Goal: Task Accomplishment & Management: Complete application form

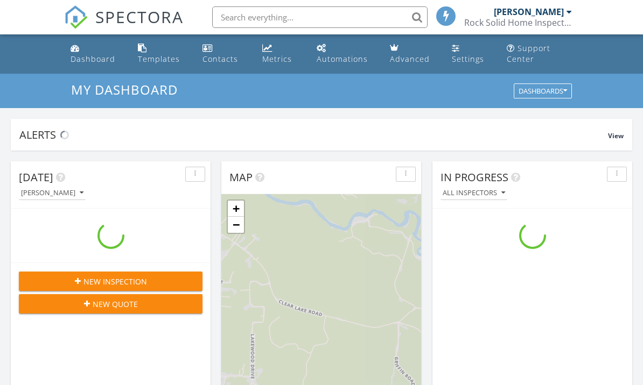
scroll to position [980, 643]
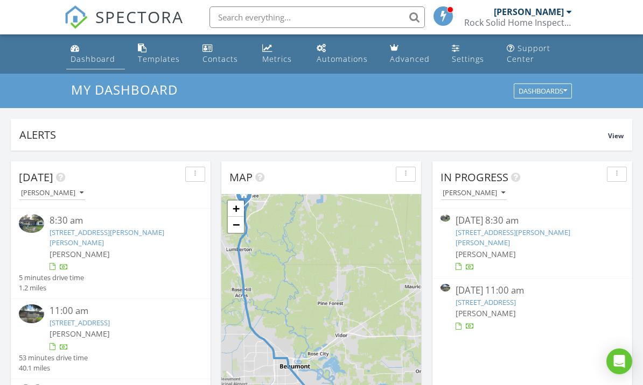
click at [87, 52] on link "Dashboard" at bounding box center [95, 54] width 58 height 31
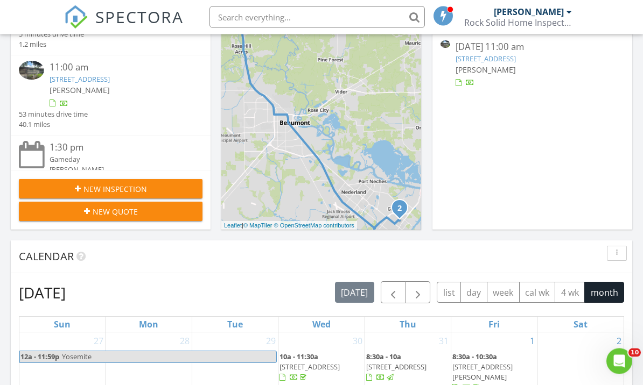
scroll to position [244, 0]
click at [161, 185] on div "New Inspection" at bounding box center [110, 189] width 166 height 11
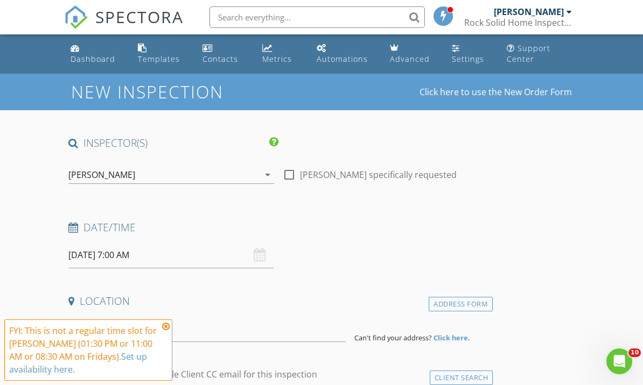
click at [168, 330] on icon at bounding box center [166, 326] width 8 height 9
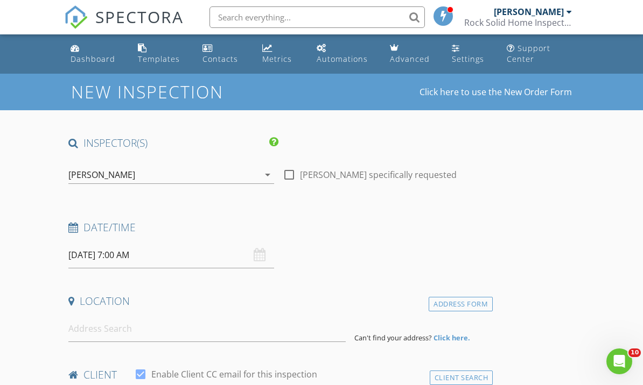
click at [93, 261] on input "08/29/2025 7:00 AM" at bounding box center [171, 255] width 206 height 26
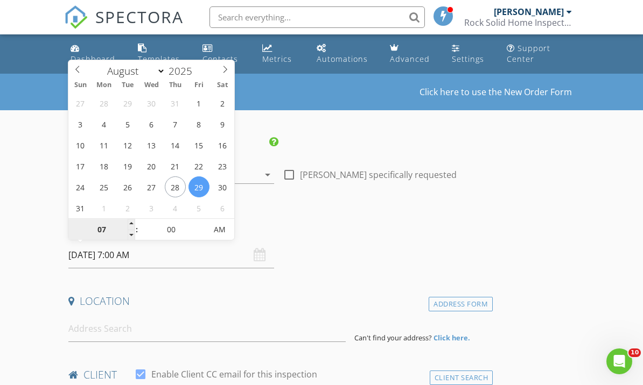
click at [114, 227] on input "07" at bounding box center [101, 231] width 66 height 22
click at [190, 232] on input "00" at bounding box center [171, 231] width 66 height 22
type input "08"
type input "08/29/2025 8:00 AM"
type input "30"
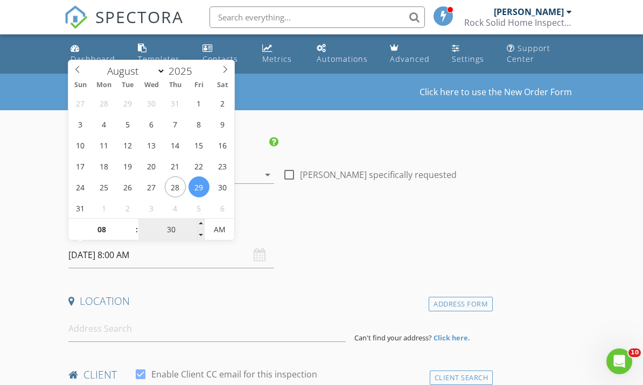
type input "08/29/2025 8:30 AM"
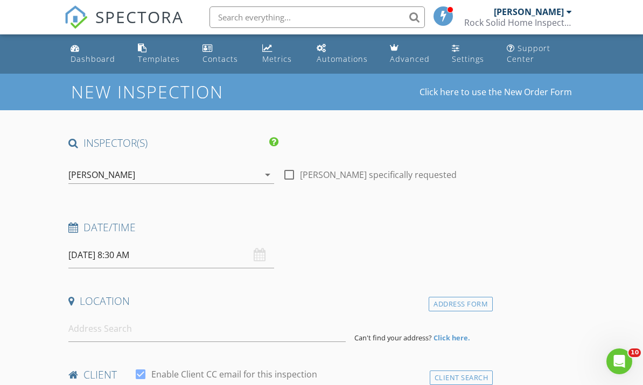
click at [356, 237] on div "Date/Time" at bounding box center [278, 232] width 429 height 22
click at [152, 333] on input at bounding box center [206, 329] width 277 height 26
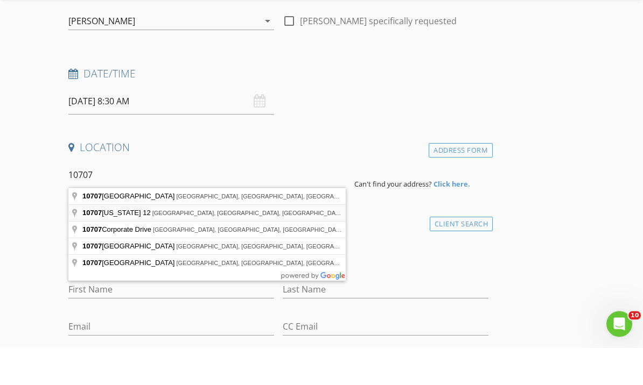
type input "10707 Texas 12, Orange, TX, USA"
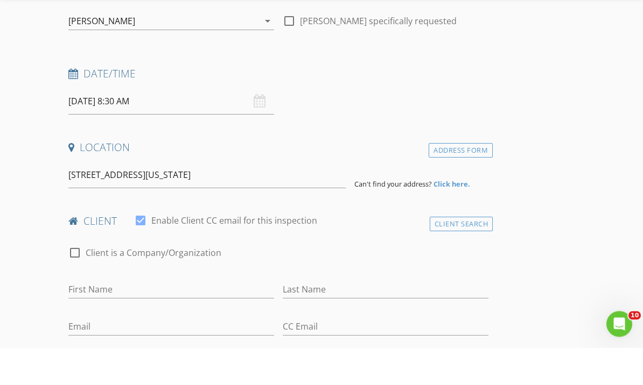
scroll to position [154, 0]
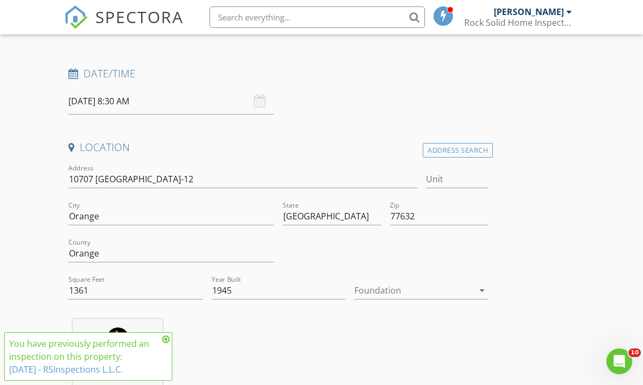
click at [162, 362] on div "You have previously performed an inspection on this property: 2/13/2020 - RSIns…" at bounding box center [88, 357] width 158 height 39
click at [169, 339] on icon at bounding box center [166, 339] width 8 height 9
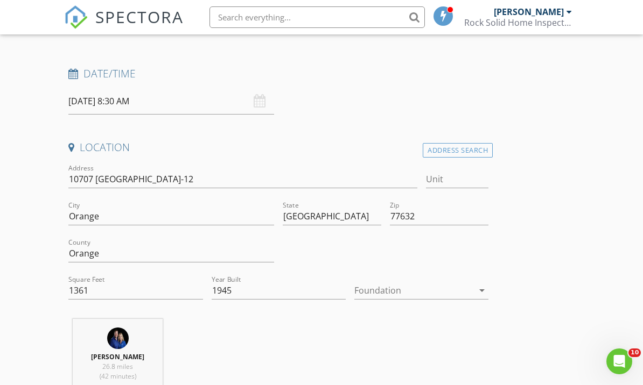
click at [482, 291] on icon "arrow_drop_down" at bounding box center [481, 290] width 13 height 13
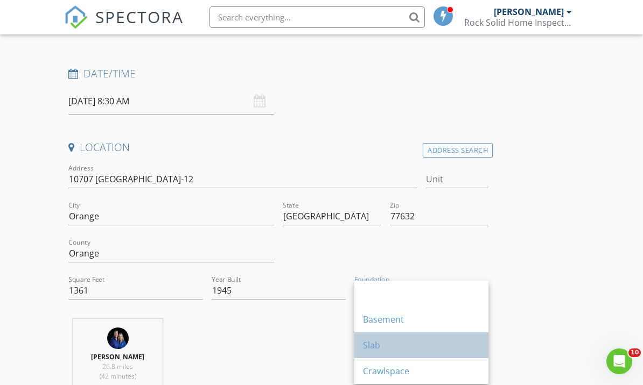
click at [479, 343] on div "Slab" at bounding box center [421, 345] width 117 height 13
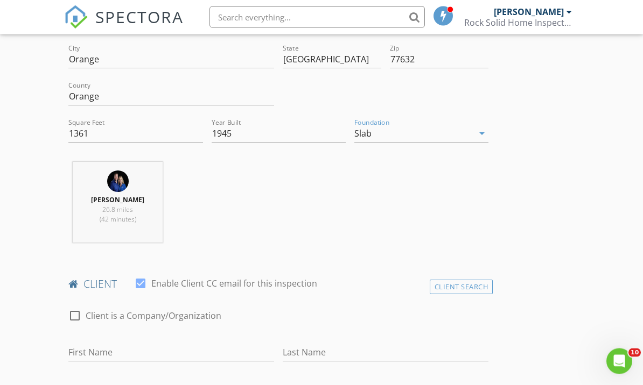
click at [481, 129] on icon "arrow_drop_down" at bounding box center [481, 134] width 13 height 13
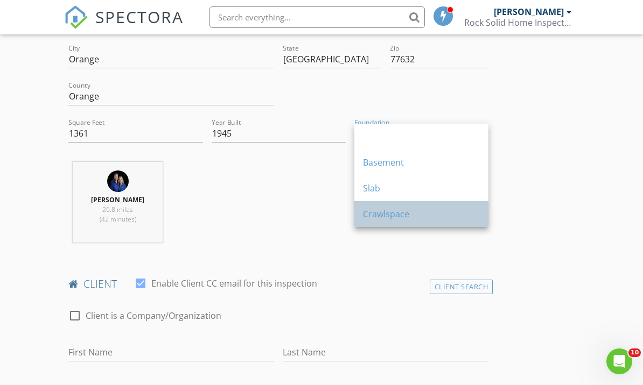
click at [480, 213] on link "Crawlspace" at bounding box center [421, 214] width 134 height 26
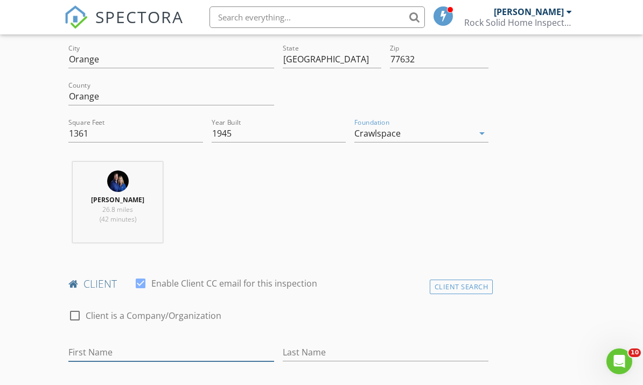
click at [171, 349] on input "First Name" at bounding box center [171, 353] width 206 height 18
type input "[PERSON_NAME]"
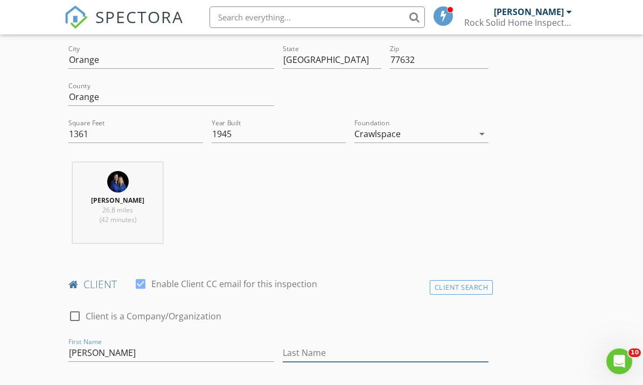
click at [442, 357] on input "Last Name" at bounding box center [386, 354] width 206 height 18
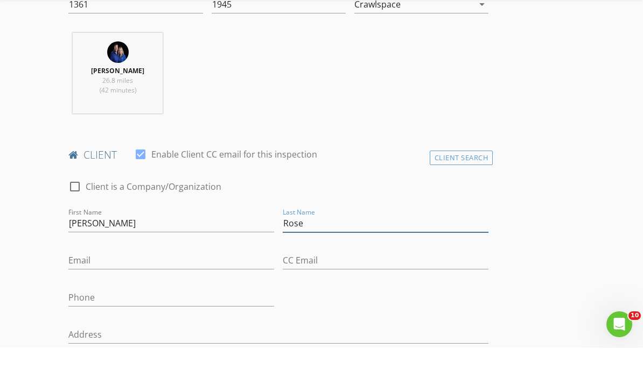
scroll to position [405, 0]
type input "Rose"
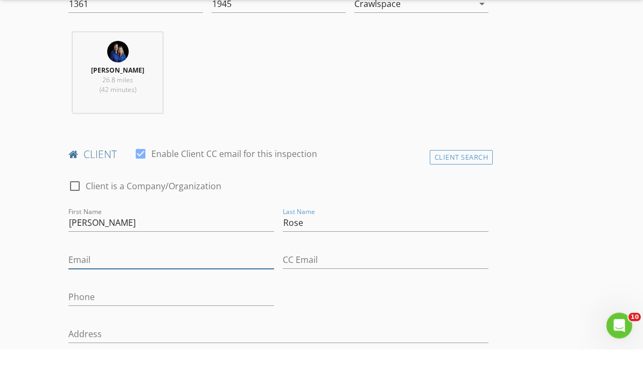
click at [161, 287] on input "Email" at bounding box center [171, 296] width 206 height 18
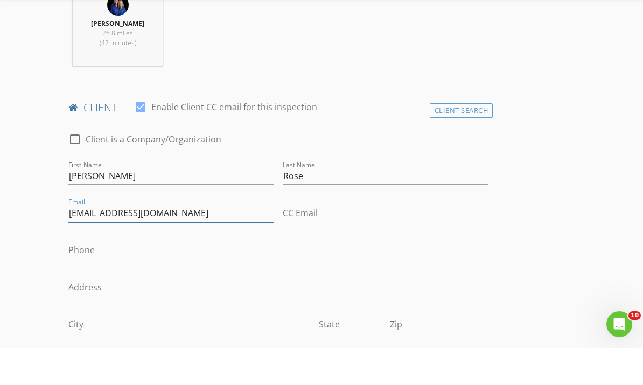
scroll to position [462, 0]
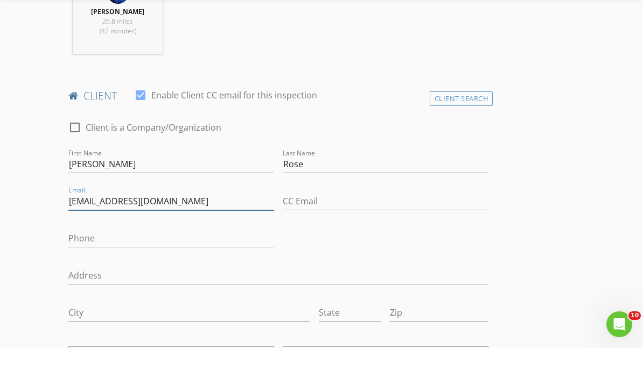
type input "[EMAIL_ADDRESS][DOMAIN_NAME]"
click at [188, 267] on input "Phone" at bounding box center [171, 276] width 206 height 18
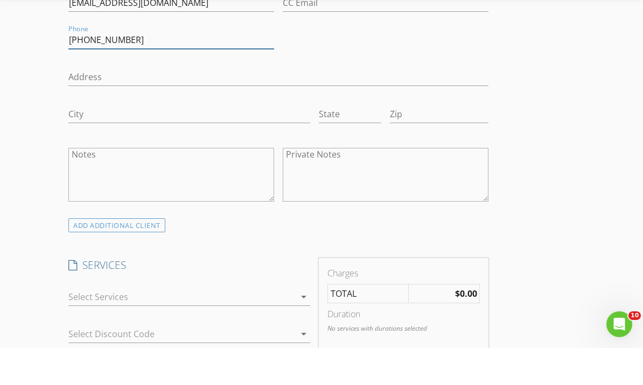
scroll to position [666, 0]
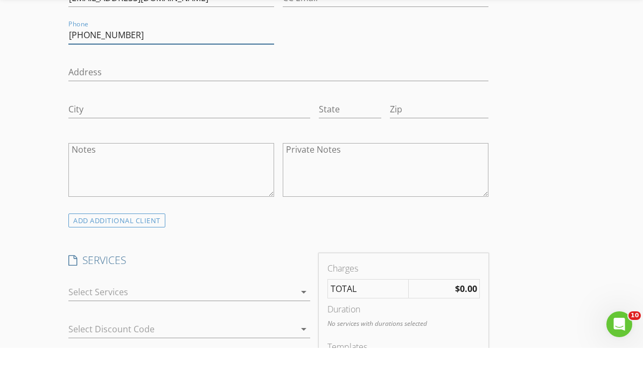
type input "[PHONE_NUMBER]"
click at [300, 323] on icon "arrow_drop_down" at bounding box center [303, 329] width 13 height 13
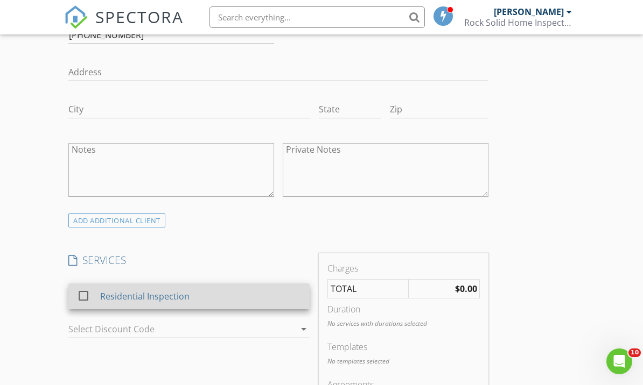
click at [294, 295] on div "Residential Inspection" at bounding box center [200, 297] width 201 height 22
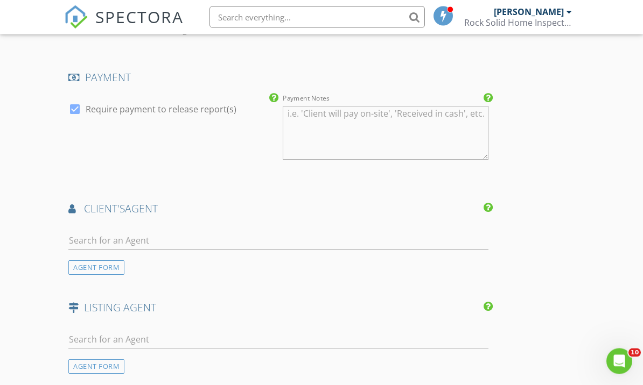
scroll to position [1198, 0]
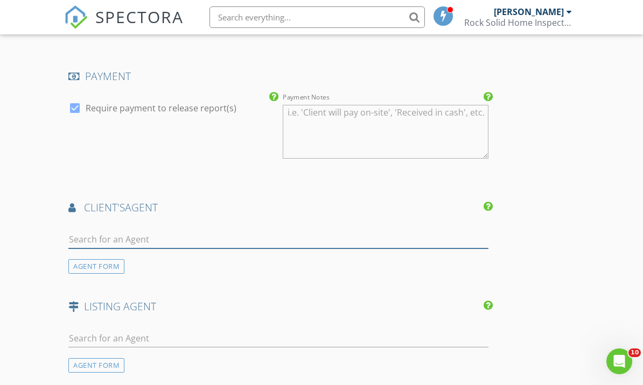
click at [474, 244] on input "text" at bounding box center [278, 240] width 420 height 18
type input "N"
click at [111, 274] on div "AGENT FORM" at bounding box center [96, 266] width 56 height 15
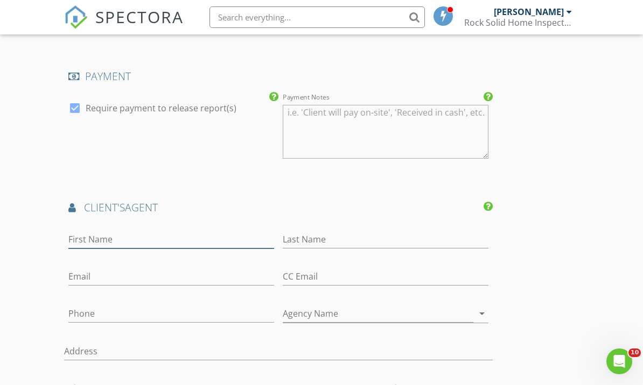
click at [156, 243] on input "First Name" at bounding box center [171, 240] width 206 height 18
type input "[PERSON_NAME]"
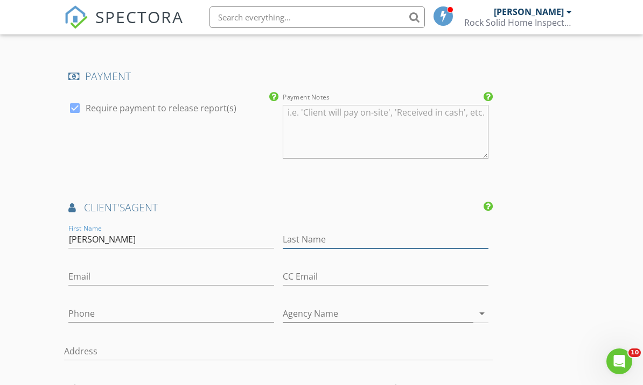
click at [379, 244] on input "Last Name" at bounding box center [386, 240] width 206 height 18
type input "Jordan"
click at [184, 320] on input "Phone" at bounding box center [171, 314] width 206 height 18
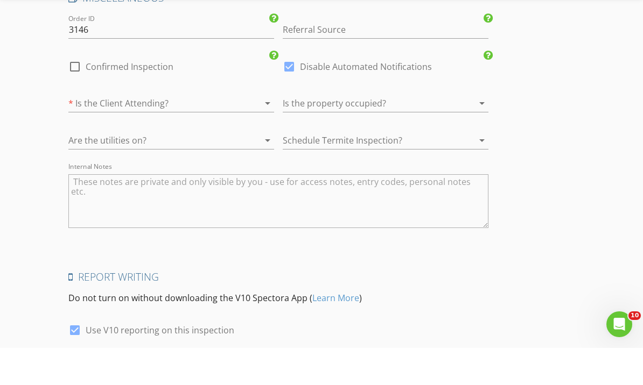
scroll to position [1948, 0]
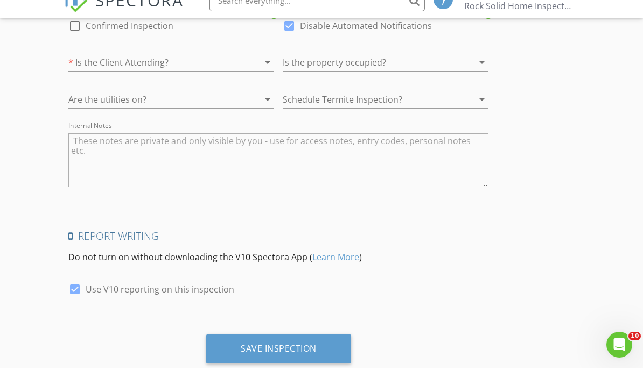
type input "[PHONE_NUMBER]"
click at [458, 175] on textarea "Internal Notes" at bounding box center [278, 177] width 420 height 54
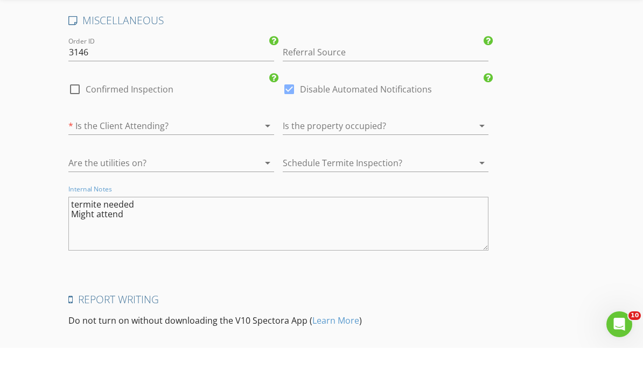
scroll to position [1981, 0]
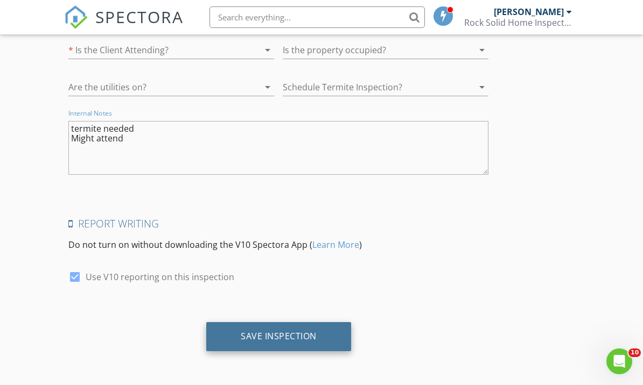
type textarea "termite needed Might attend"
click at [330, 337] on div "Save Inspection" at bounding box center [278, 336] width 145 height 29
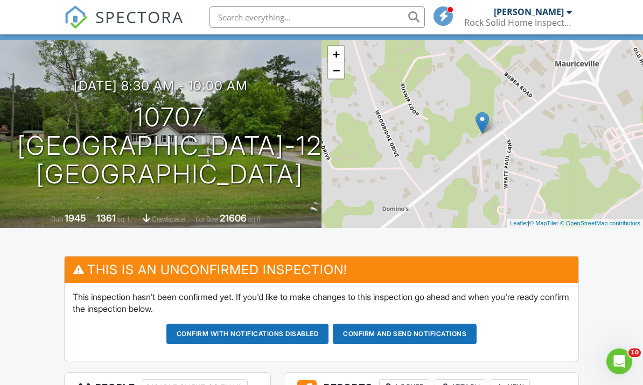
scroll to position [66, 0]
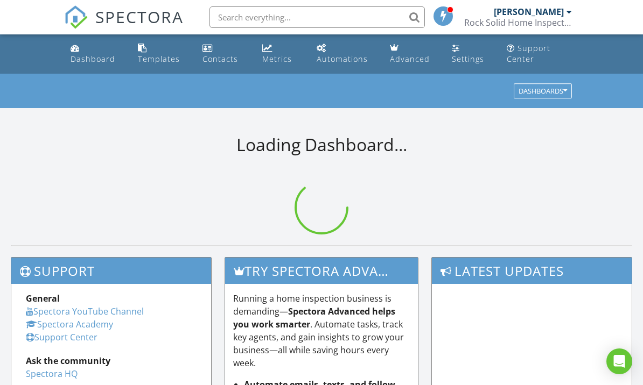
click at [275, 20] on input "text" at bounding box center [316, 17] width 215 height 22
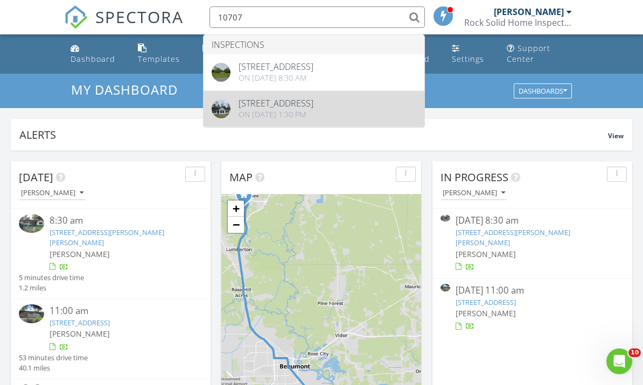
type input "10707"
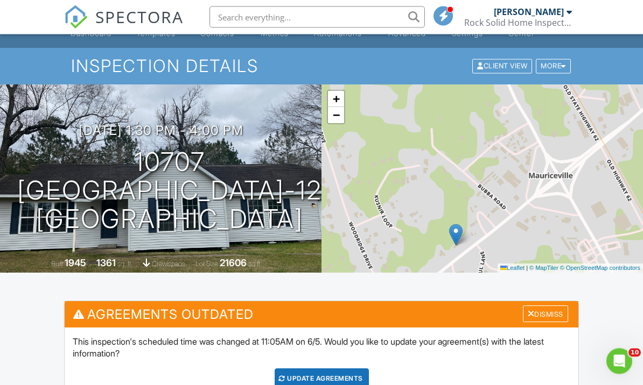
scroll to position [26, 0]
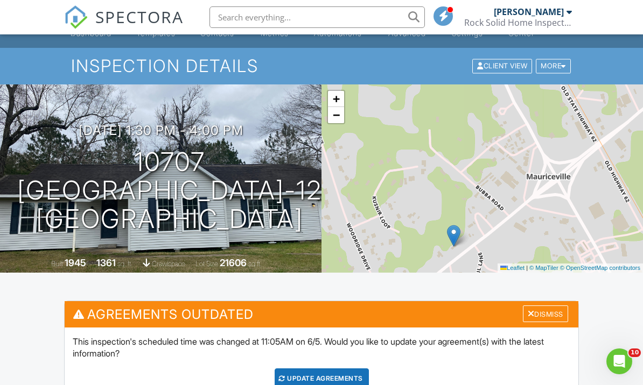
click at [283, 17] on input "text" at bounding box center [316, 17] width 215 height 22
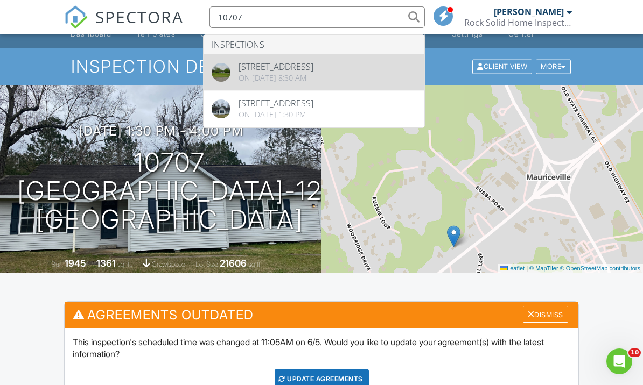
type input "10707"
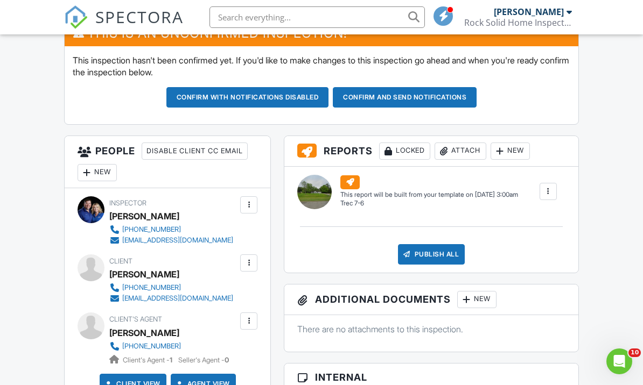
scroll to position [305, 0]
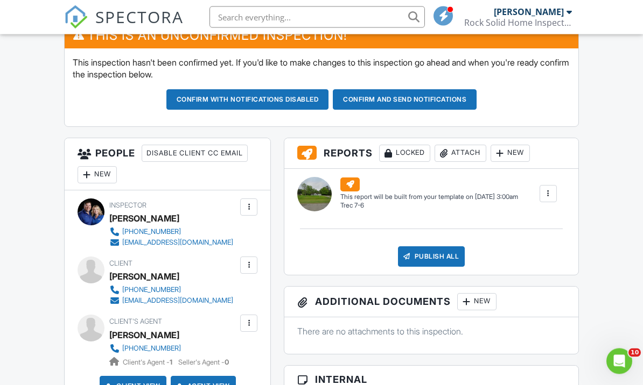
click at [108, 172] on div "New" at bounding box center [97, 175] width 39 height 17
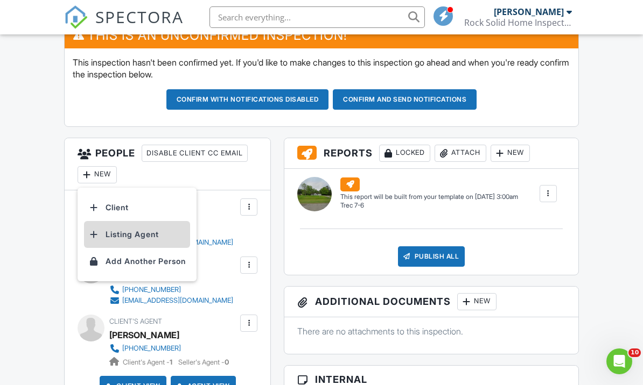
click at [156, 227] on li "Listing Agent" at bounding box center [137, 234] width 106 height 27
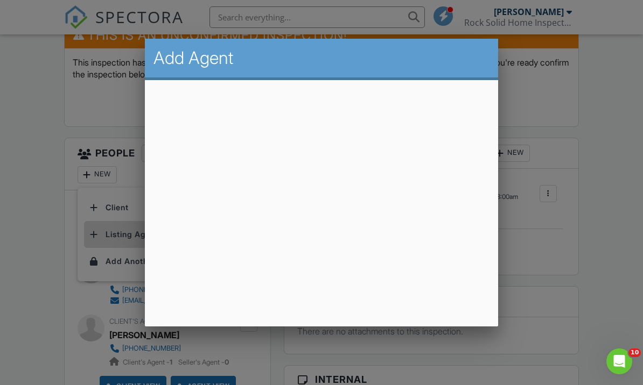
scroll to position [305, 0]
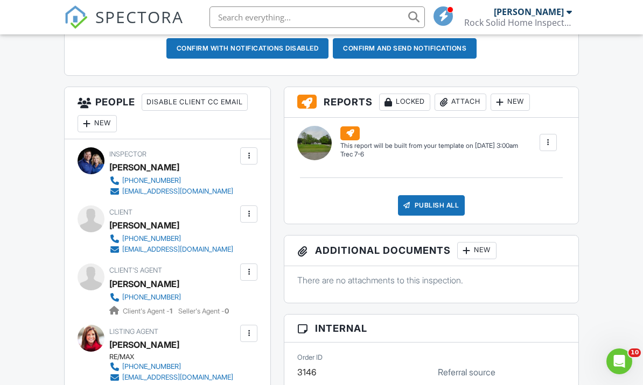
scroll to position [369, 0]
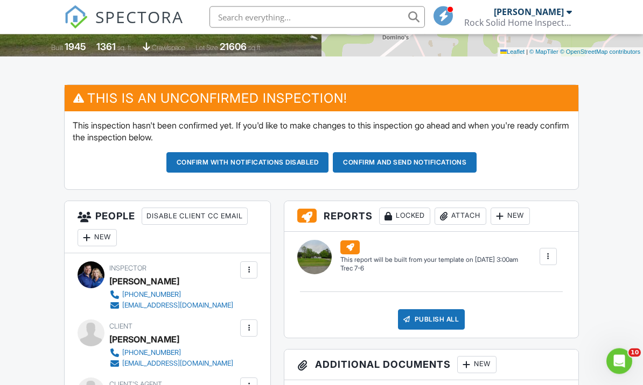
click at [329, 168] on button "Confirm and send notifications" at bounding box center [247, 163] width 163 height 20
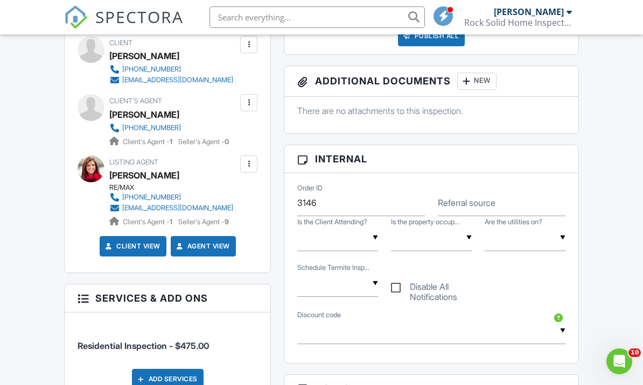
scroll to position [408, 0]
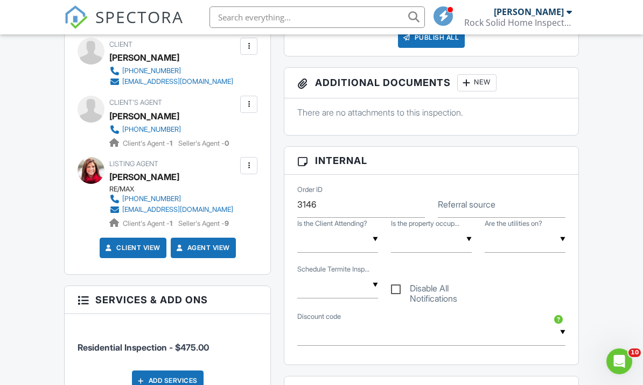
click at [249, 102] on div at bounding box center [248, 104] width 11 height 11
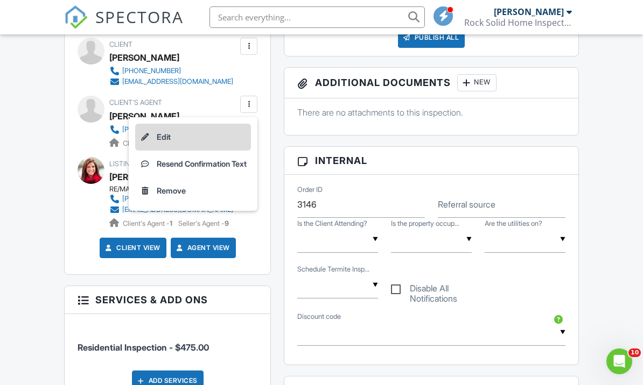
click at [227, 138] on li "Edit" at bounding box center [193, 137] width 116 height 27
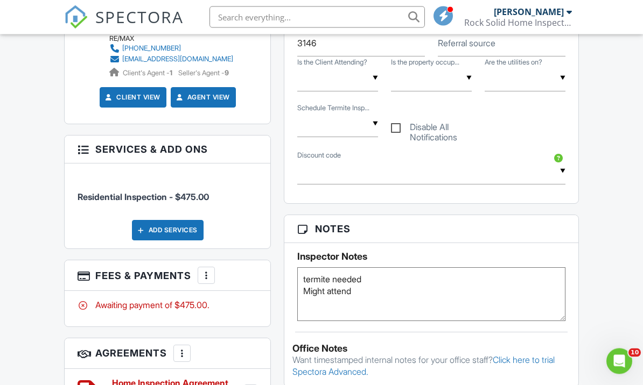
scroll to position [601, 0]
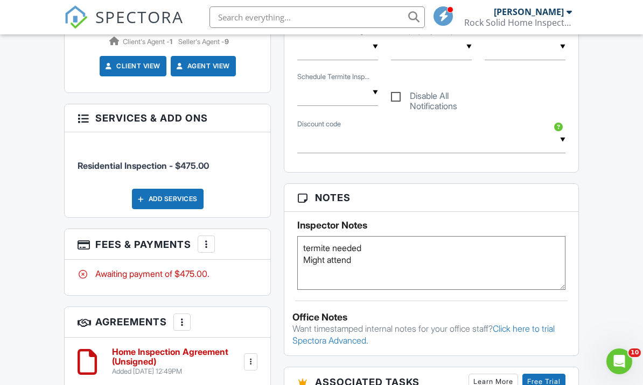
click at [488, 260] on textarea "termite needed Might attend" at bounding box center [431, 263] width 268 height 54
type textarea "termite needed Might attend Text [PERSON_NAME] to come at end"
click at [525, 212] on div "Inspector Notes termite needed Might attend" at bounding box center [430, 251] width 293 height 78
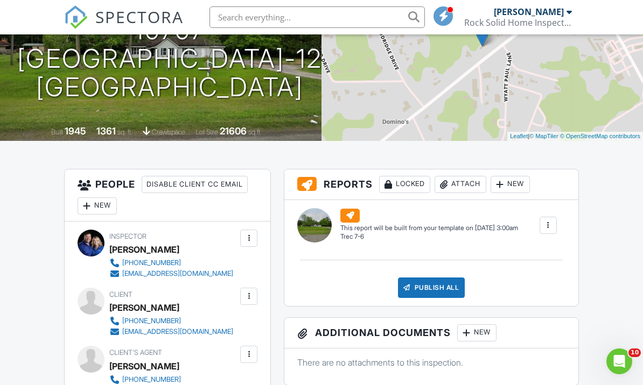
scroll to position [157, 0]
